Goal: Information Seeking & Learning: Find specific fact

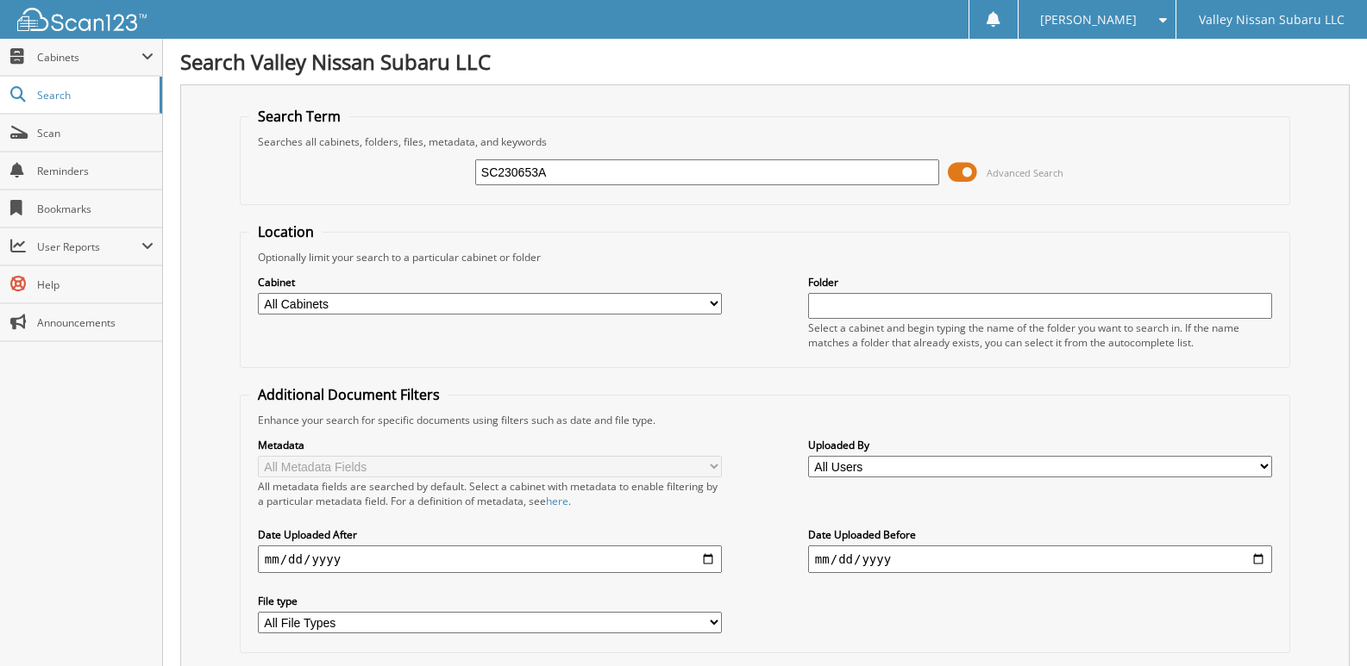
type input "SC230653A"
drag, startPoint x: 562, startPoint y: 173, endPoint x: 466, endPoint y: 183, distance: 97.0
click at [466, 183] on div "SC230653A Advanced Search" at bounding box center [764, 172] width 1031 height 47
type input "SC230653A"
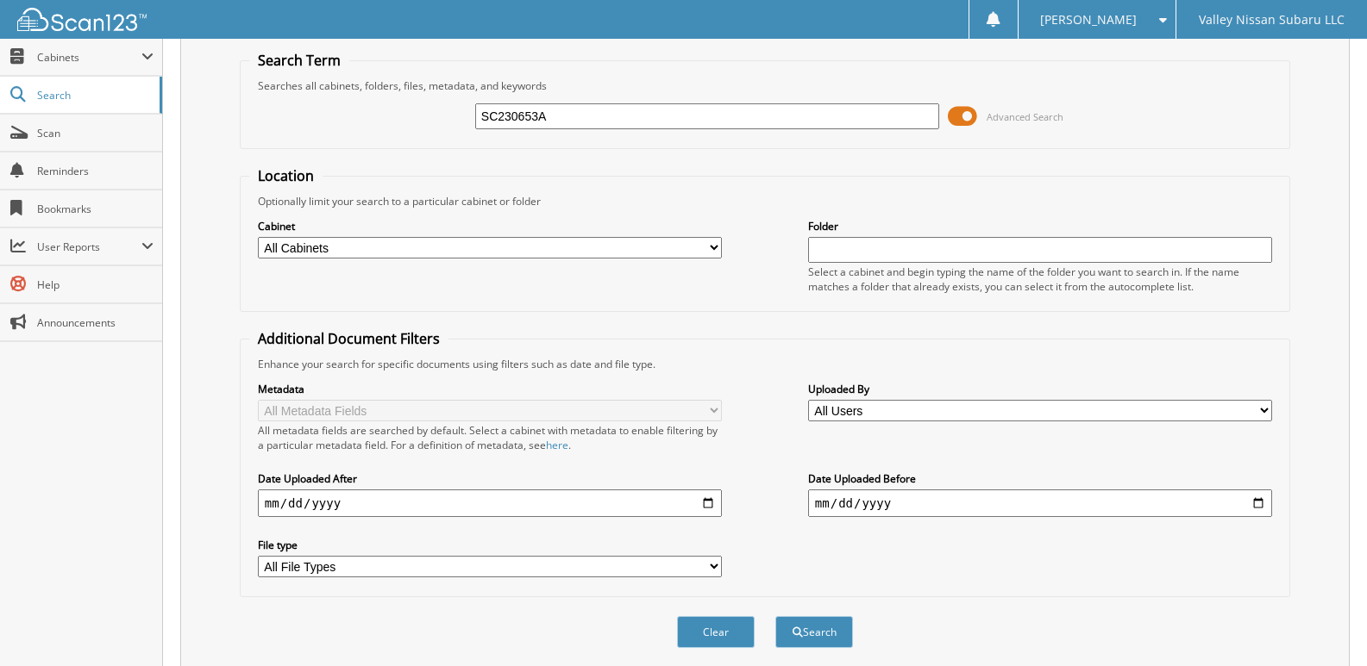
scroll to position [86, 0]
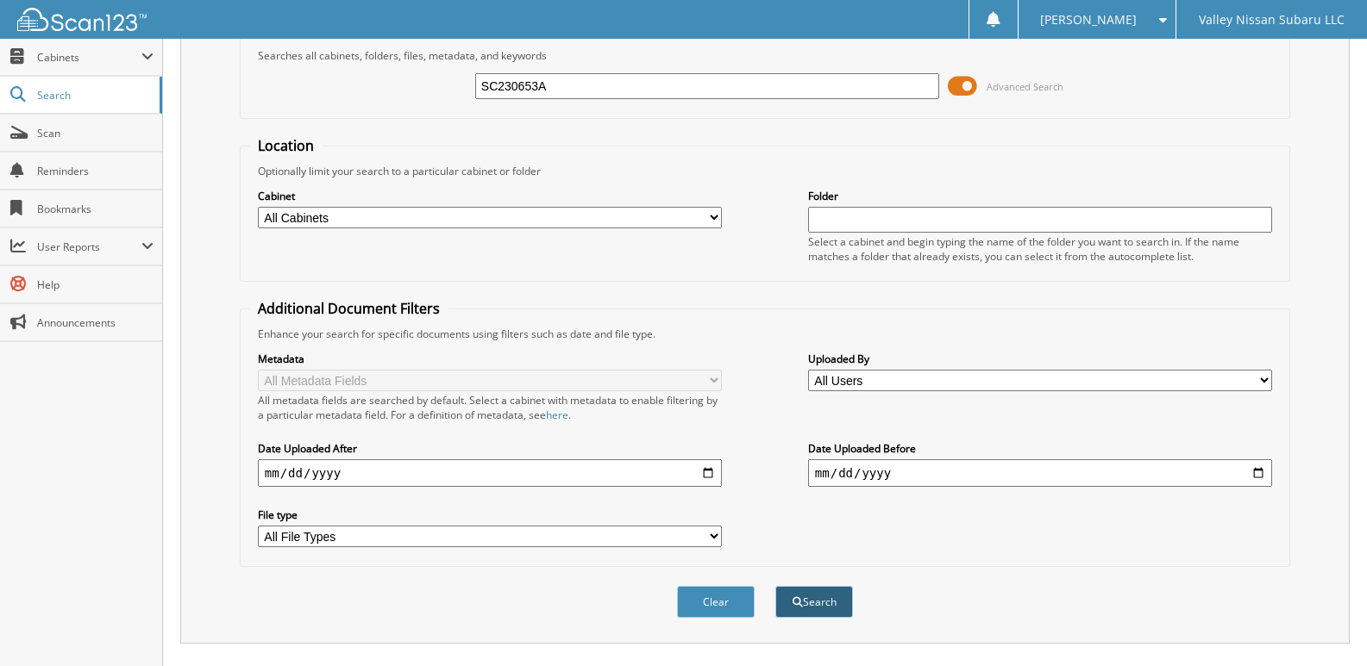
click at [806, 602] on button "Search" at bounding box center [814, 602] width 78 height 32
